Goal: Find specific page/section: Find specific page/section

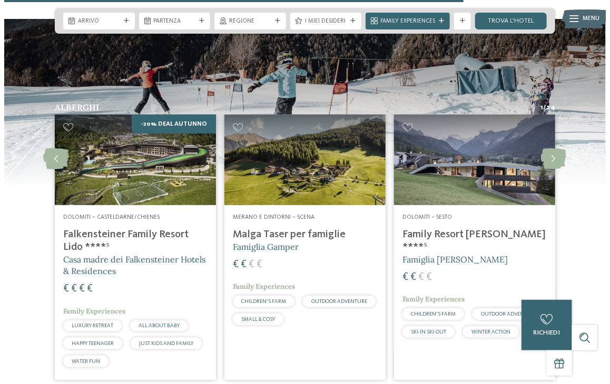
scroll to position [1685, 0]
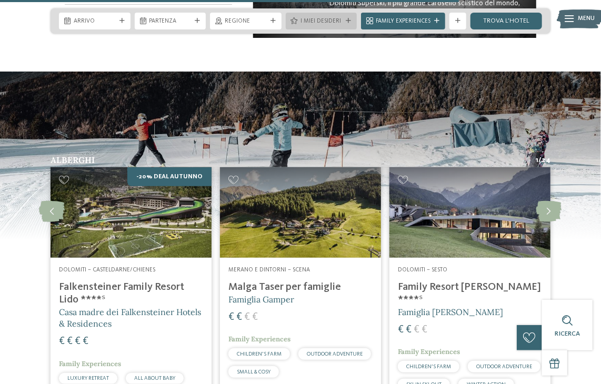
click at [331, 24] on span "I miei desideri" at bounding box center [322, 21] width 42 height 8
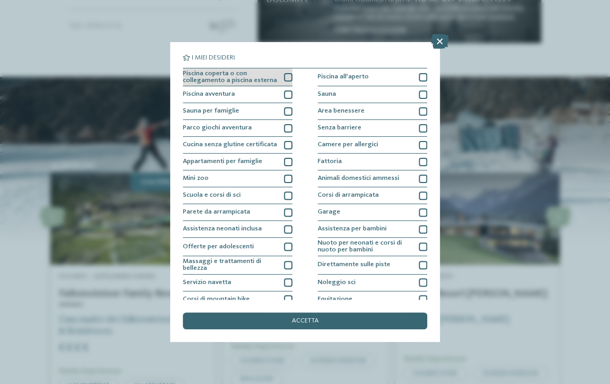
click at [284, 77] on div at bounding box center [288, 77] width 8 height 8
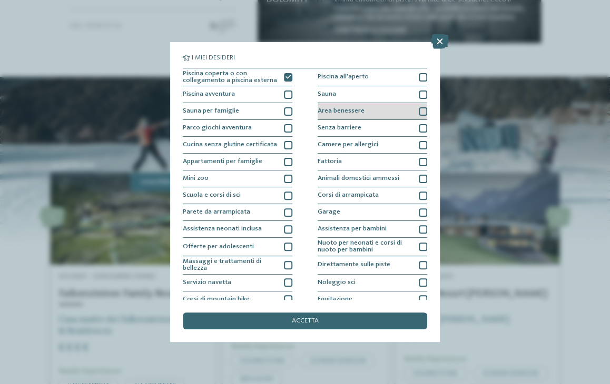
click at [415, 116] on div "Area benessere" at bounding box center [372, 111] width 110 height 17
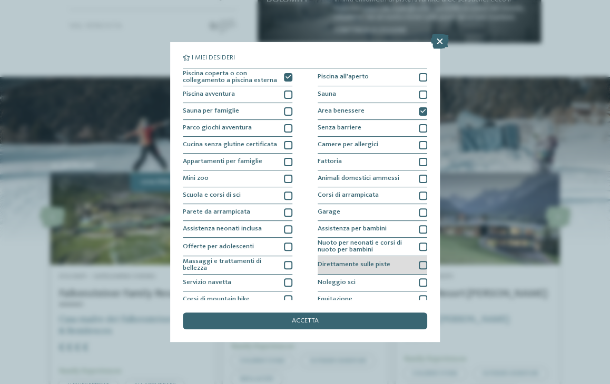
click at [419, 264] on div at bounding box center [423, 265] width 8 height 8
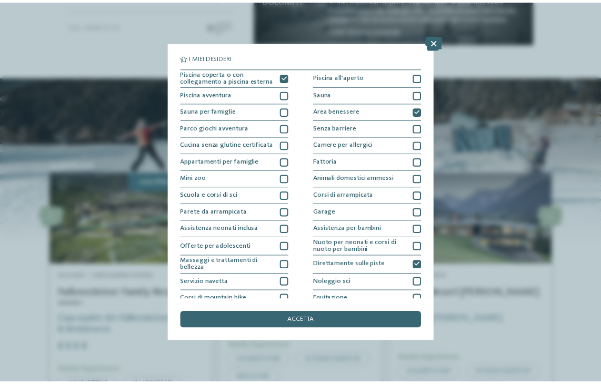
scroll to position [58, 0]
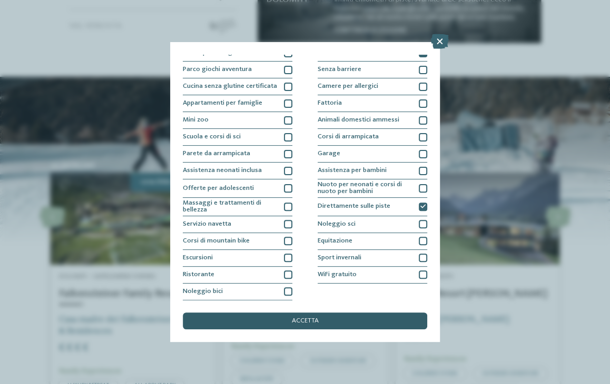
click at [292, 319] on span "accetta" at bounding box center [305, 321] width 27 height 7
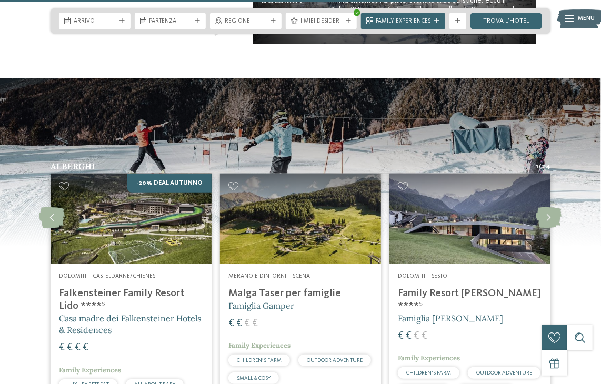
scroll to position [1731, 0]
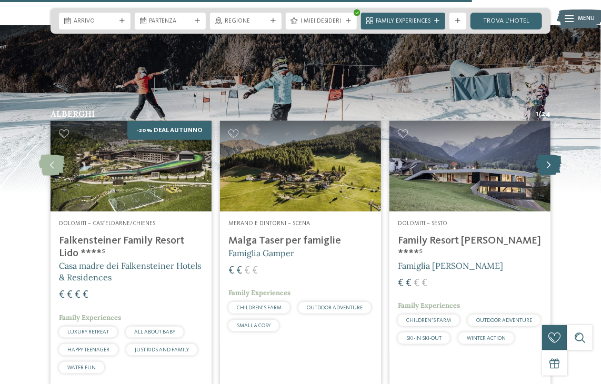
click at [543, 155] on icon at bounding box center [550, 165] width 26 height 21
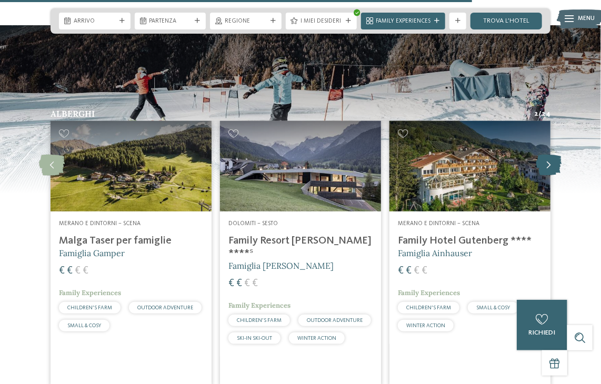
click at [552, 155] on icon at bounding box center [550, 165] width 26 height 21
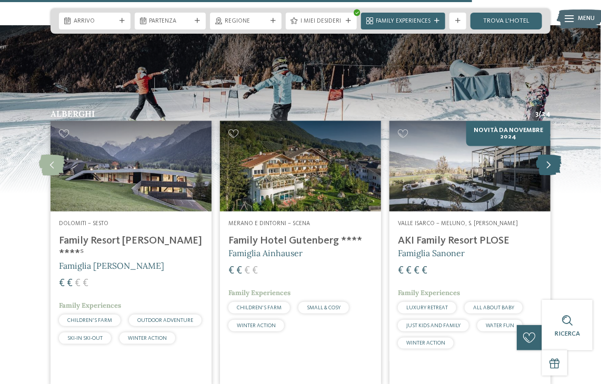
click at [552, 155] on icon at bounding box center [550, 165] width 26 height 21
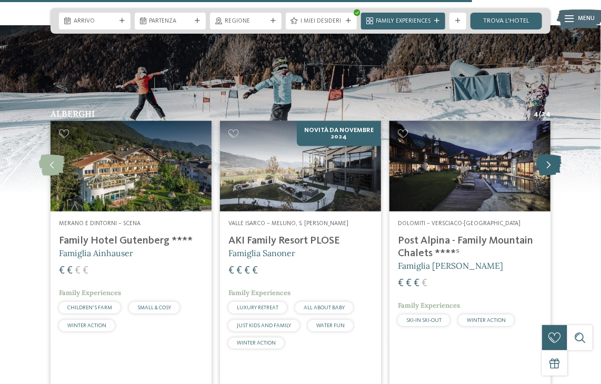
click at [552, 155] on icon at bounding box center [550, 165] width 26 height 21
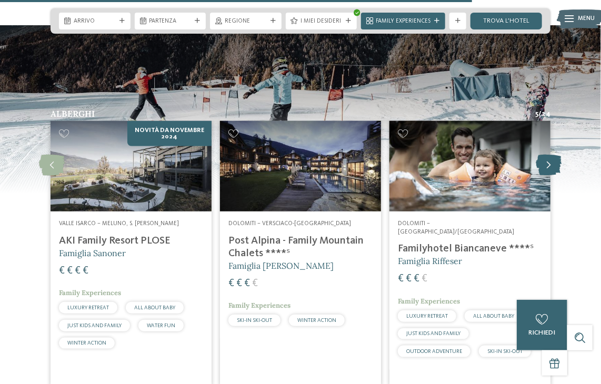
click at [552, 155] on icon at bounding box center [550, 165] width 26 height 21
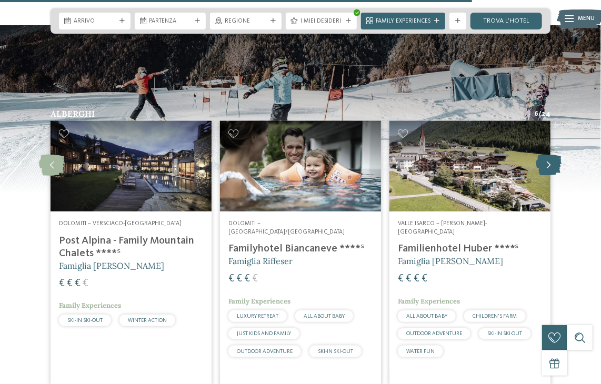
click at [552, 155] on icon at bounding box center [550, 165] width 26 height 21
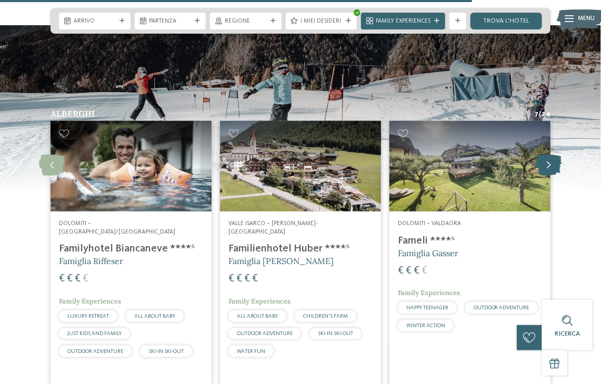
click at [552, 155] on icon at bounding box center [550, 165] width 26 height 21
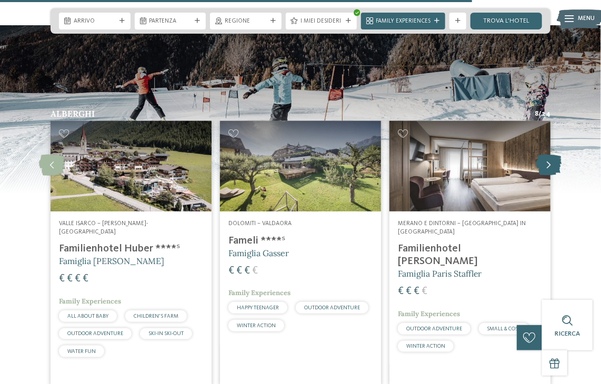
click at [552, 155] on icon at bounding box center [550, 165] width 26 height 21
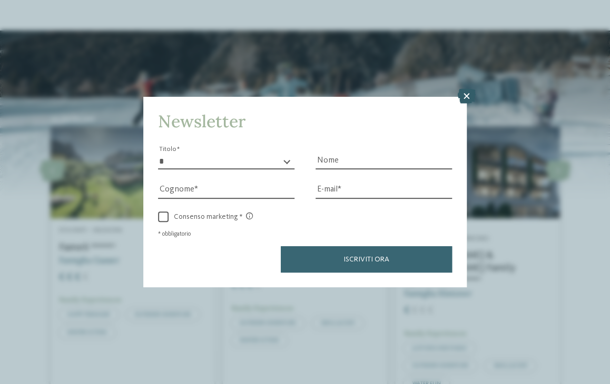
click at [465, 93] on icon at bounding box center [467, 96] width 18 height 15
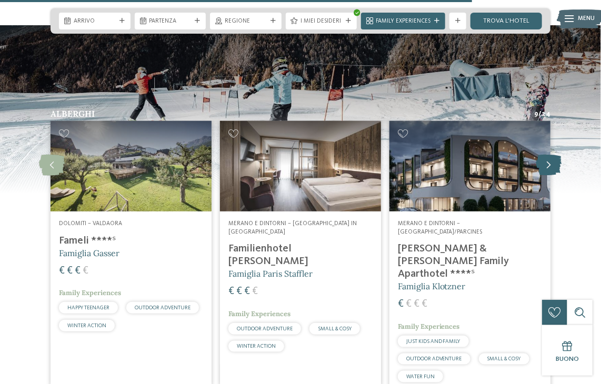
click at [550, 155] on icon at bounding box center [550, 165] width 26 height 21
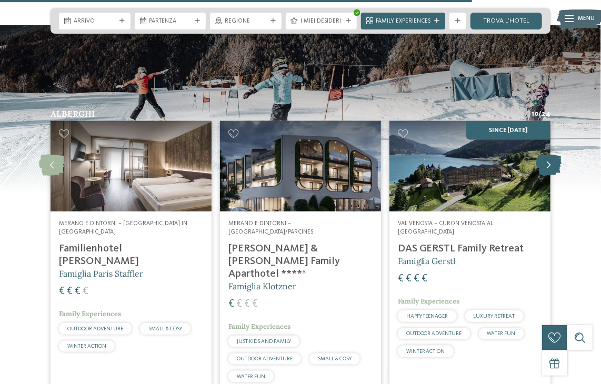
click at [550, 155] on icon at bounding box center [550, 165] width 26 height 21
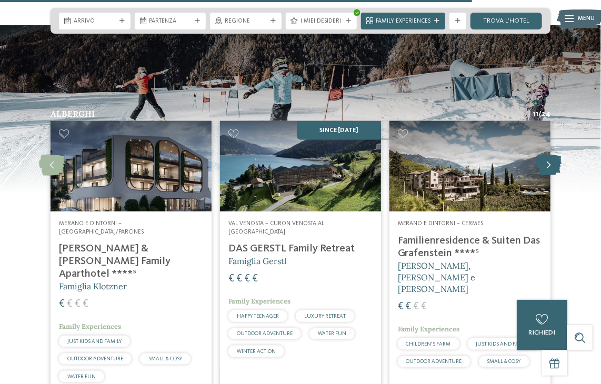
click at [550, 155] on icon at bounding box center [550, 165] width 26 height 21
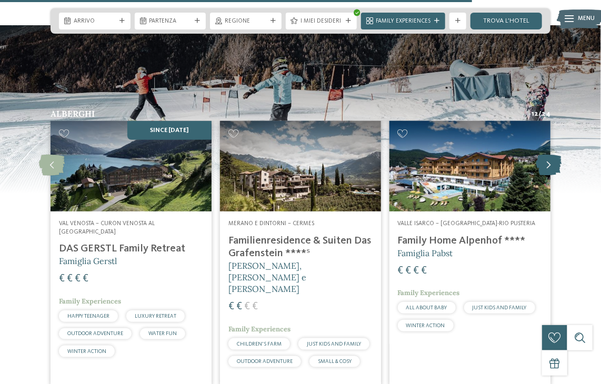
click at [550, 155] on icon at bounding box center [550, 165] width 26 height 21
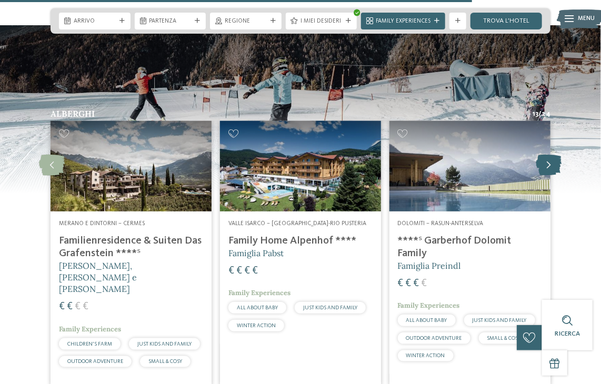
click at [550, 155] on icon at bounding box center [550, 165] width 26 height 21
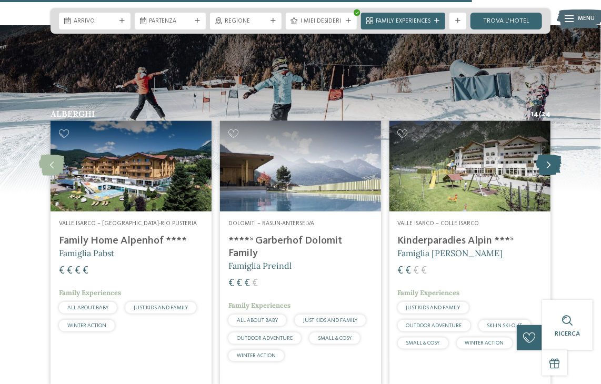
click at [550, 155] on icon at bounding box center [550, 165] width 26 height 21
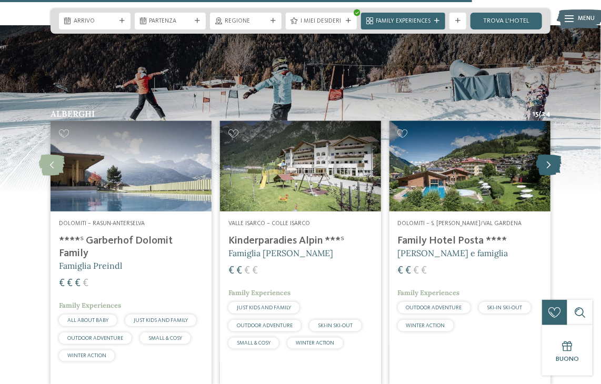
click at [550, 155] on icon at bounding box center [550, 165] width 26 height 21
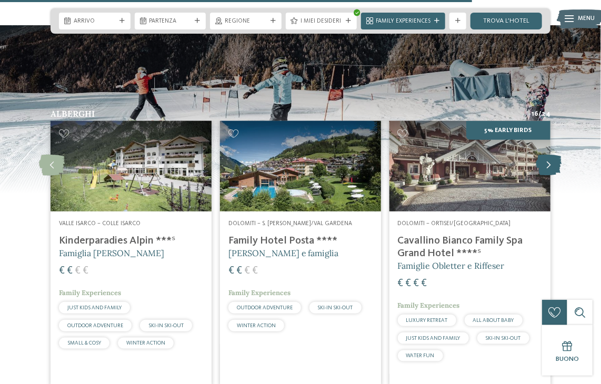
click at [550, 155] on icon at bounding box center [550, 165] width 26 height 21
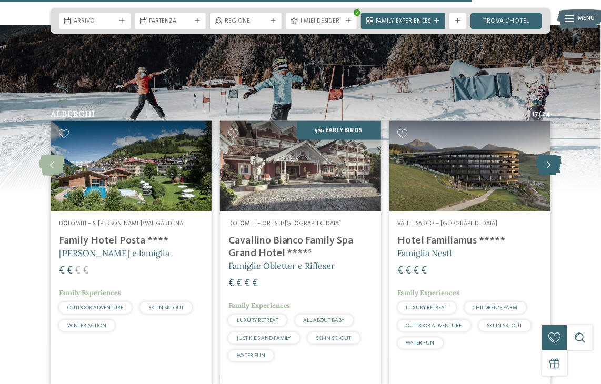
click at [550, 155] on icon at bounding box center [550, 165] width 26 height 21
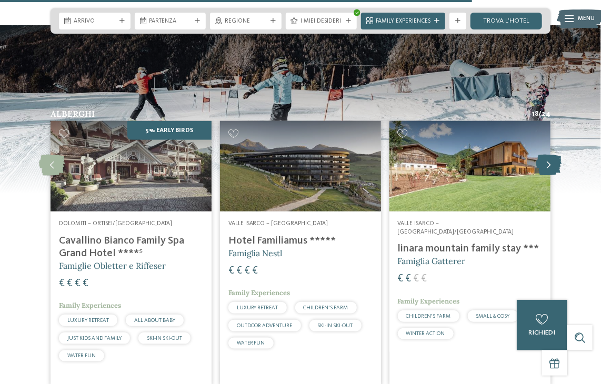
click at [550, 155] on icon at bounding box center [550, 165] width 26 height 21
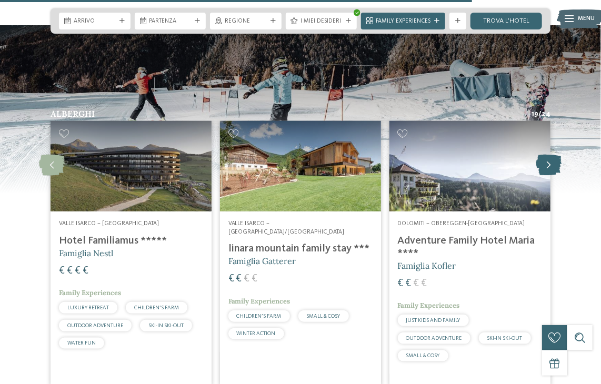
click at [550, 155] on icon at bounding box center [550, 165] width 26 height 21
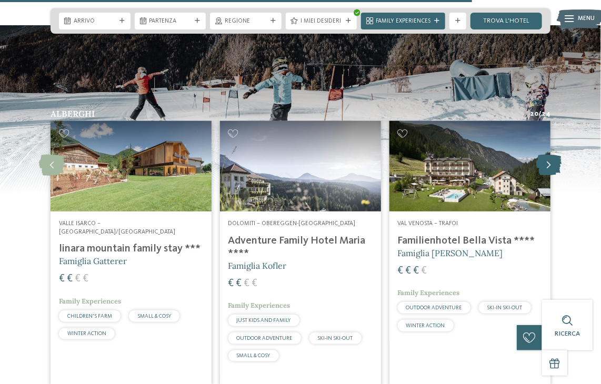
click at [550, 155] on icon at bounding box center [550, 165] width 26 height 21
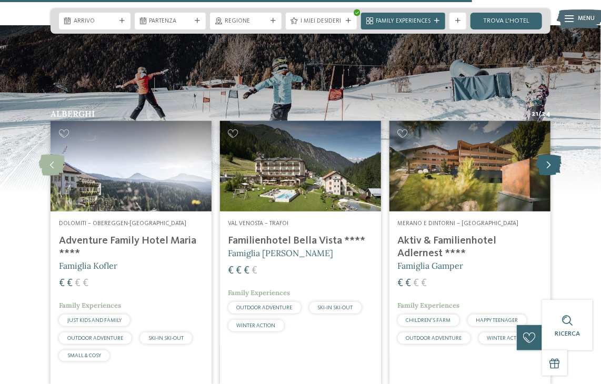
click at [550, 155] on icon at bounding box center [550, 165] width 26 height 21
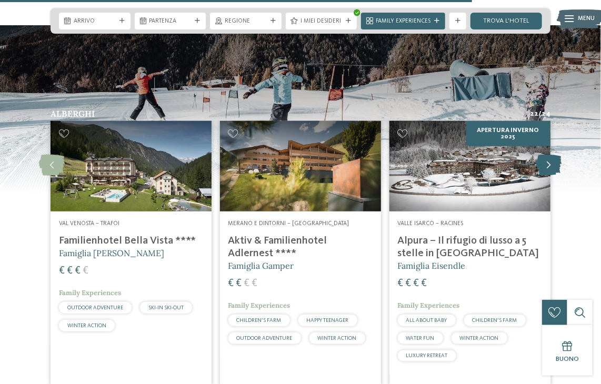
click at [548, 155] on icon at bounding box center [550, 165] width 26 height 21
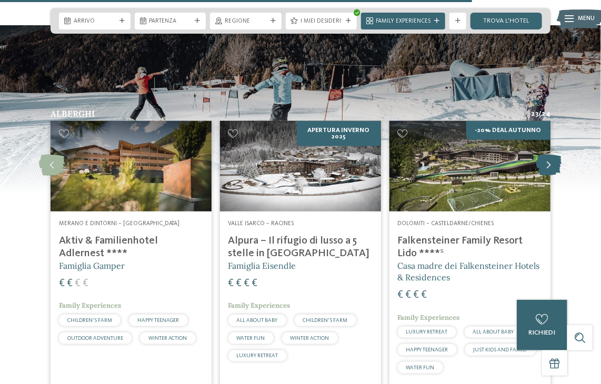
click at [548, 155] on icon at bounding box center [550, 165] width 26 height 21
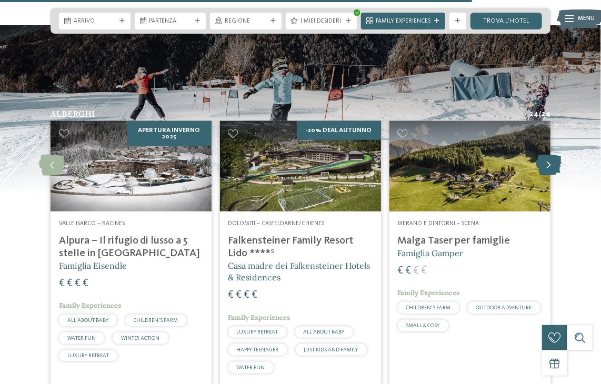
click at [548, 155] on icon at bounding box center [550, 165] width 26 height 21
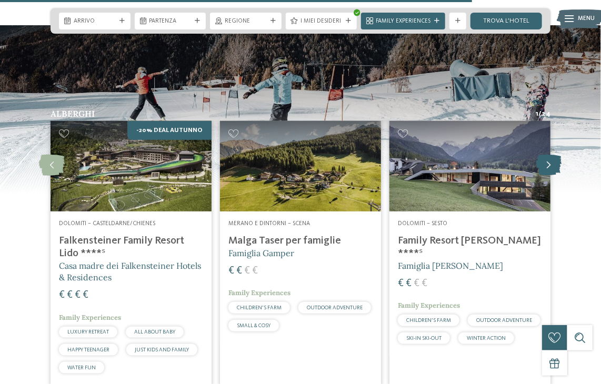
click at [548, 155] on icon at bounding box center [550, 165] width 26 height 21
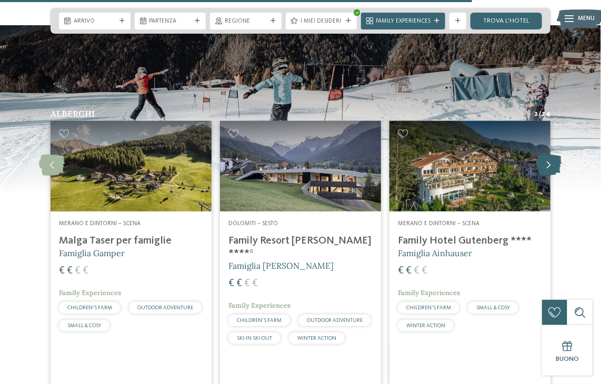
click at [548, 155] on icon at bounding box center [550, 165] width 26 height 21
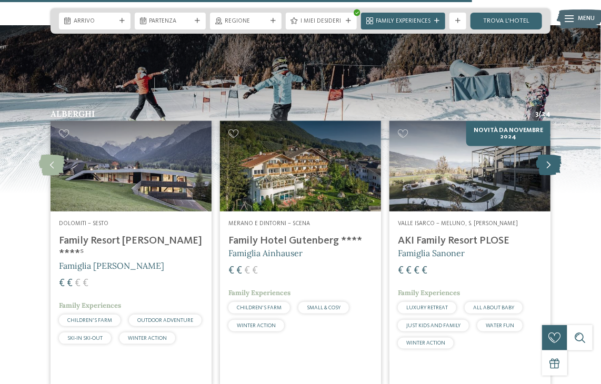
click at [548, 155] on icon at bounding box center [550, 165] width 26 height 21
